Goal: Transaction & Acquisition: Purchase product/service

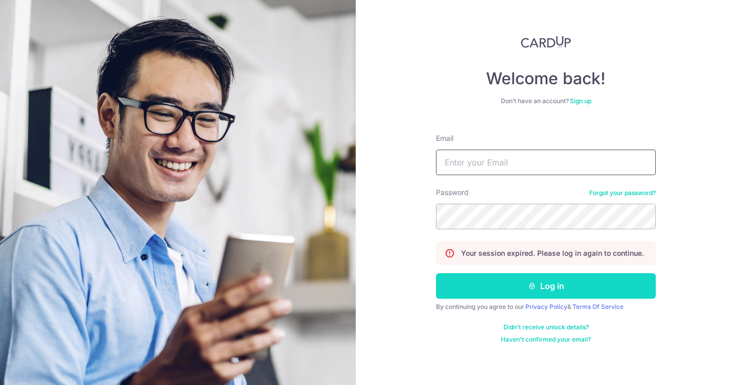
type input "sdfond@gmail.com"
click at [516, 290] on button "Log in" at bounding box center [546, 286] width 220 height 26
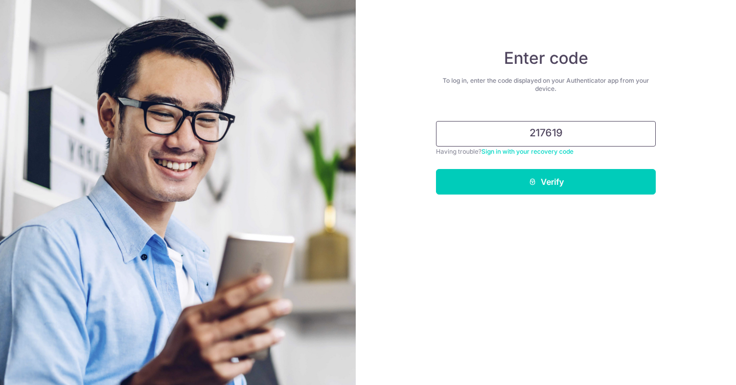
type input "217619"
click at [436, 169] on button "Verify" at bounding box center [546, 182] width 220 height 26
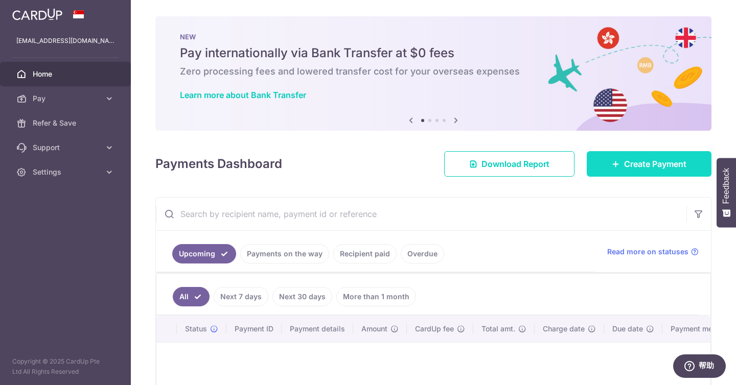
click at [624, 165] on span "Create Payment" at bounding box center [655, 164] width 62 height 12
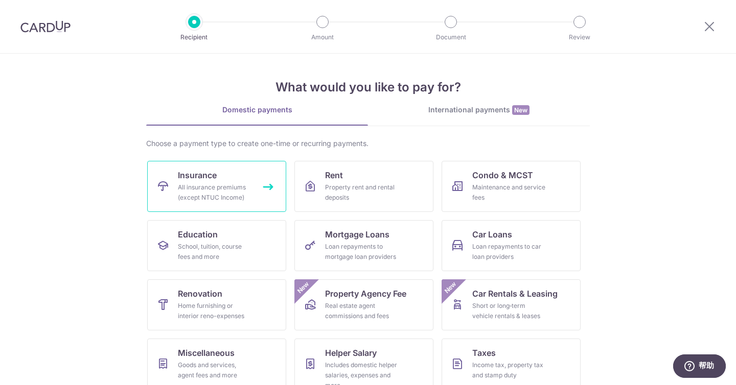
click at [229, 182] on link "Insurance All insurance premiums (except NTUC Income)" at bounding box center [216, 186] width 139 height 51
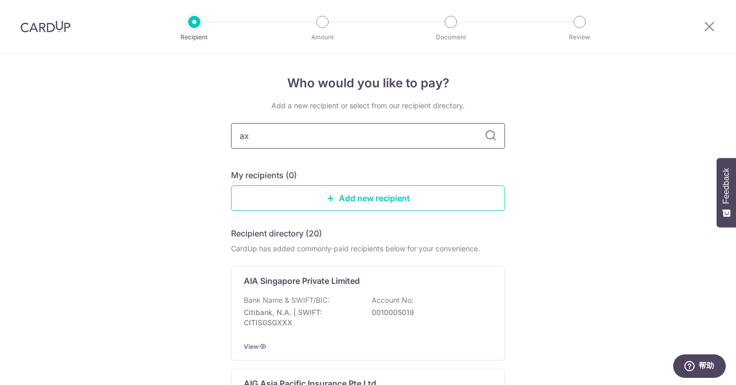
type input "axa"
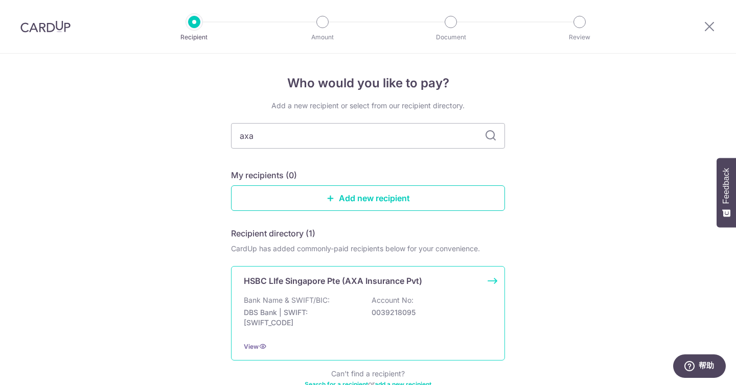
click at [335, 294] on div "HSBC LIfe Singapore Pte (AXA Insurance Pvt) Bank Name & SWIFT/BIC: DBS Bank | S…" at bounding box center [368, 313] width 274 height 94
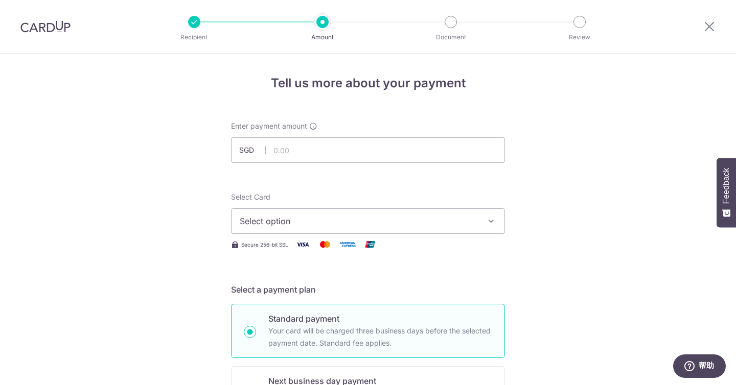
click at [390, 216] on span "Select option" at bounding box center [359, 221] width 238 height 12
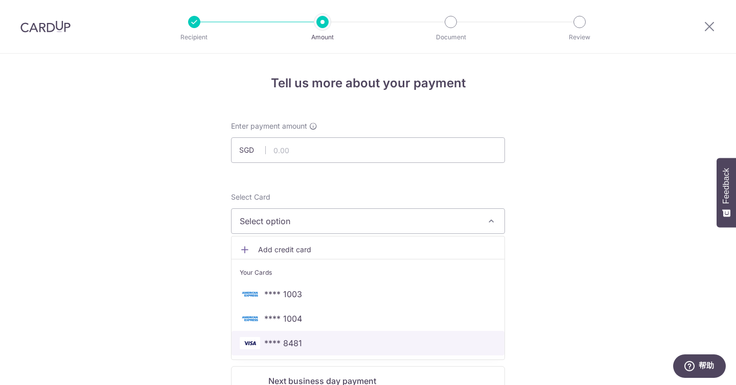
click at [340, 342] on span "**** 8481" at bounding box center [368, 343] width 256 height 12
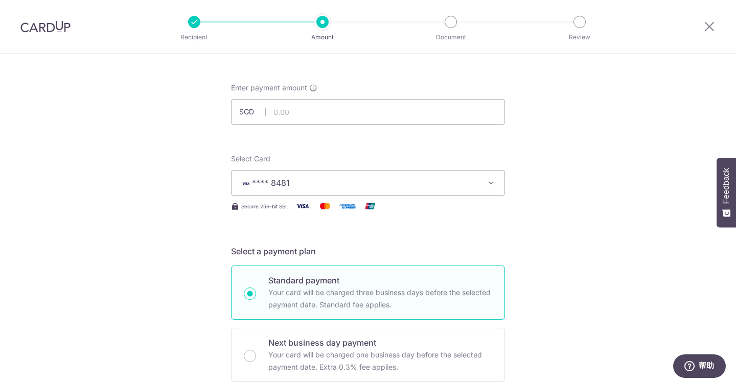
scroll to position [29, 0]
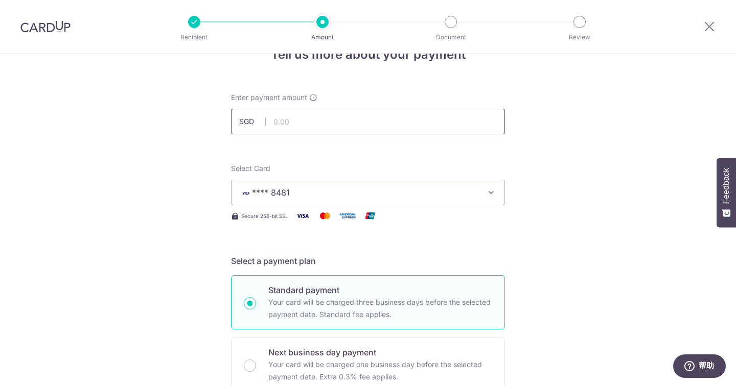
click at [360, 126] on input "text" at bounding box center [368, 122] width 274 height 26
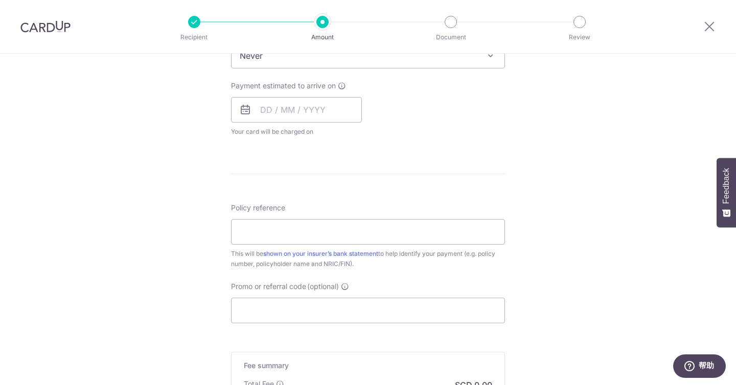
scroll to position [443, 0]
drag, startPoint x: 315, startPoint y: 228, endPoint x: 322, endPoint y: 242, distance: 15.3
click at [315, 228] on input "Policy reference" at bounding box center [368, 232] width 274 height 26
type input "6,989.90"
paste input "102-2868499"
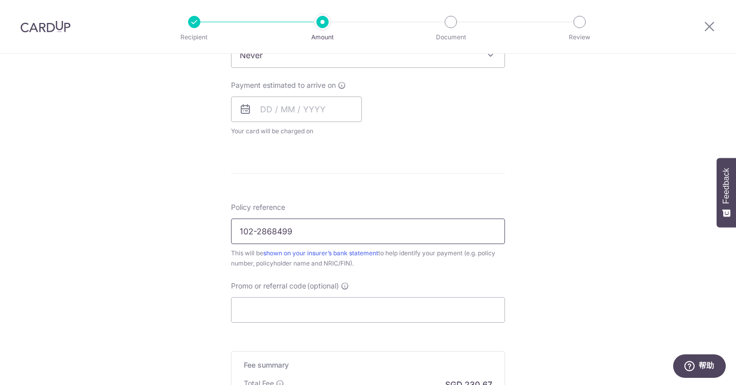
click at [322, 242] on input "102-2868499" at bounding box center [368, 232] width 274 height 26
type input "102-2868499"
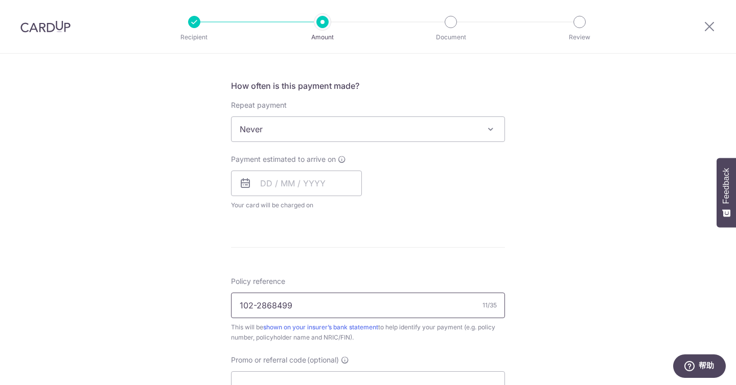
scroll to position [356, 0]
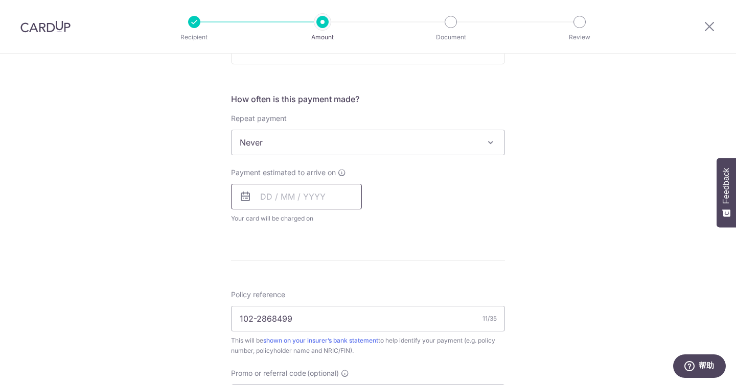
click at [310, 192] on input "text" at bounding box center [296, 197] width 131 height 26
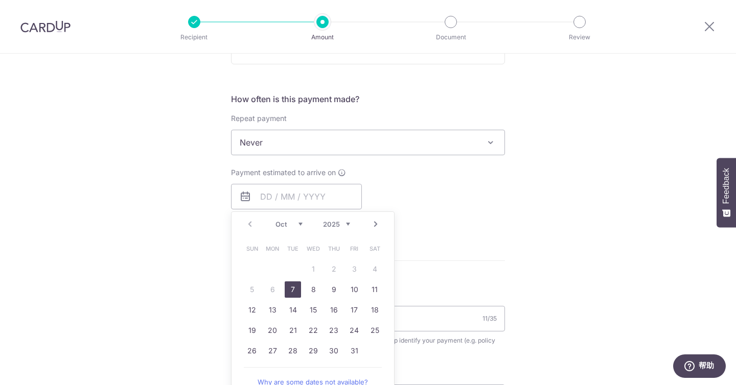
click at [290, 287] on link "7" at bounding box center [293, 289] width 16 height 16
type input "[DATE]"
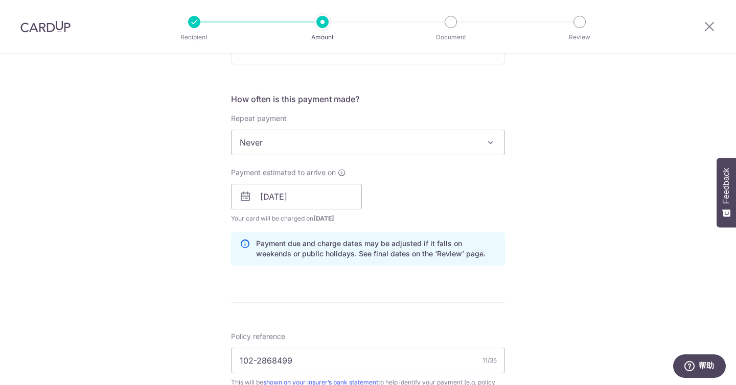
click at [512, 185] on div "Tell us more about your payment Enter payment amount SGD 6,989.90 6989.90 Selec…" at bounding box center [368, 181] width 736 height 966
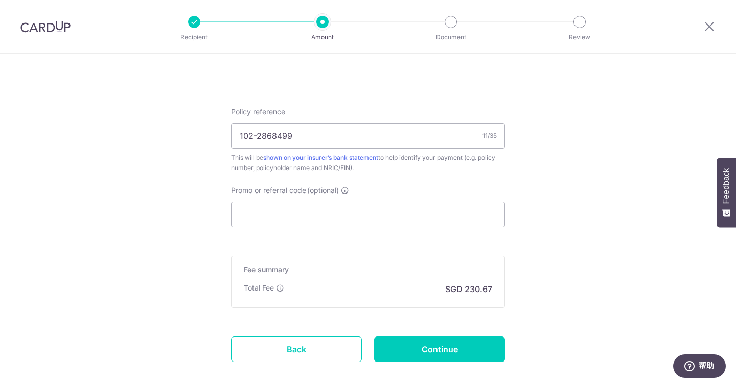
scroll to position [595, 0]
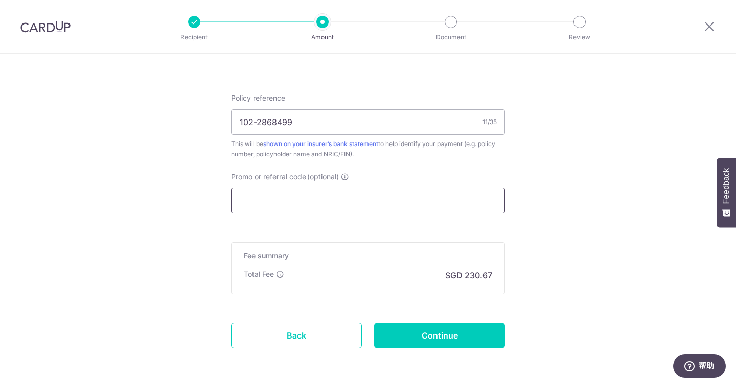
click at [384, 196] on input "Promo or referral code (optional)" at bounding box center [368, 201] width 274 height 26
click at [434, 335] on input "Continue" at bounding box center [439, 336] width 131 height 26
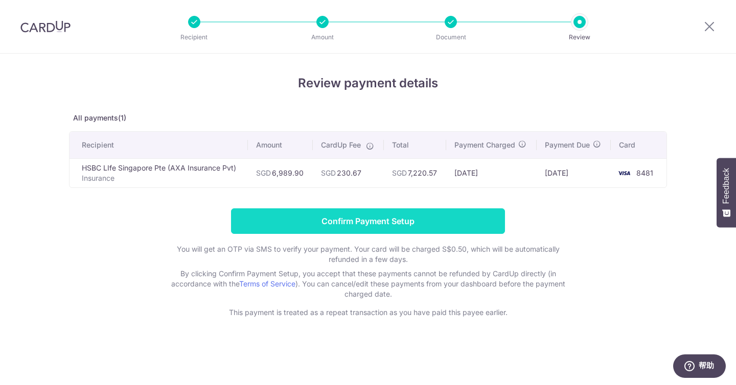
click at [379, 223] on input "Confirm Payment Setup" at bounding box center [368, 221] width 274 height 26
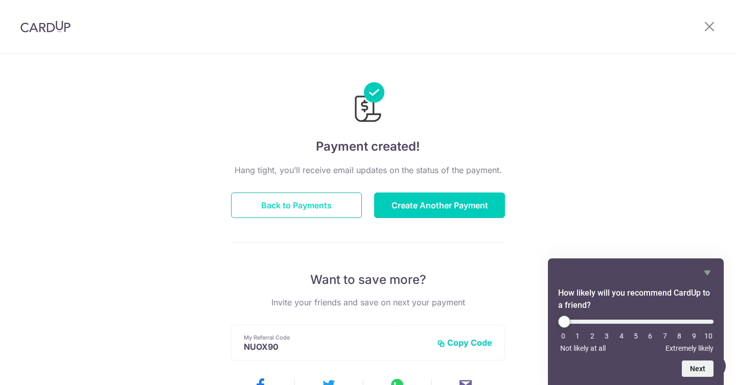
click at [303, 206] on button "Back to Payments" at bounding box center [296, 206] width 131 height 26
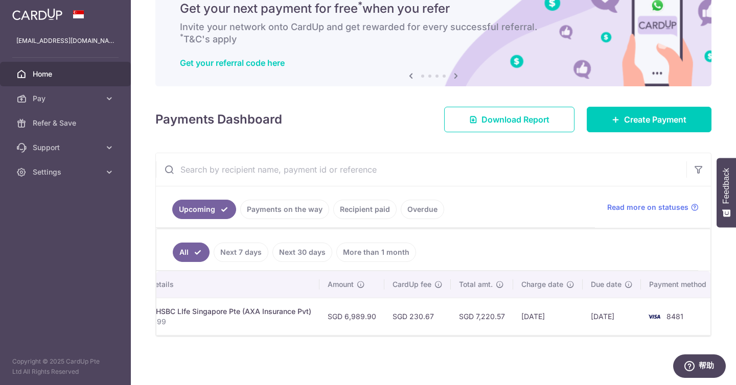
scroll to position [0, 251]
